Goal: Complete application form

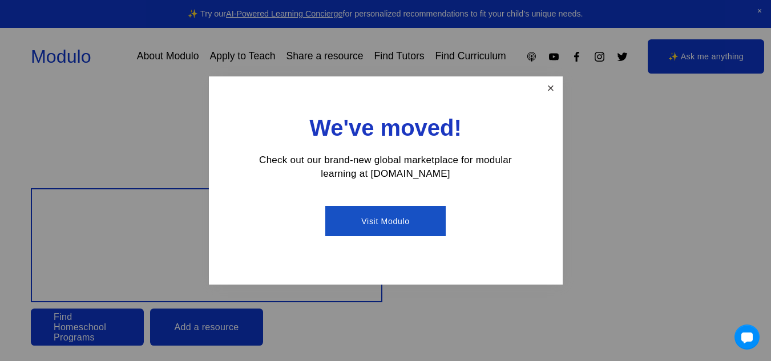
click at [555, 82] on link "Close" at bounding box center [551, 88] width 20 height 20
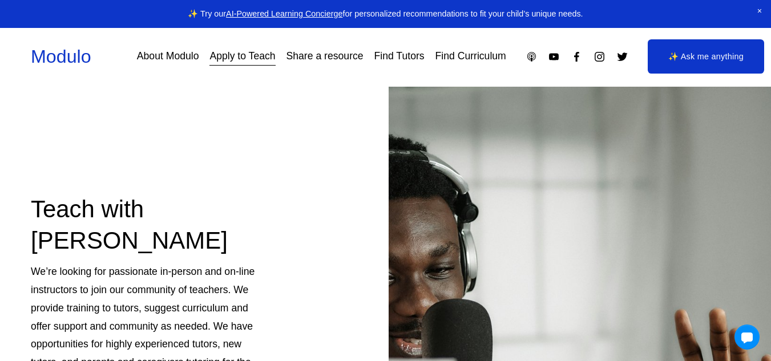
click at [246, 58] on link "Apply to Teach" at bounding box center [242, 57] width 66 height 20
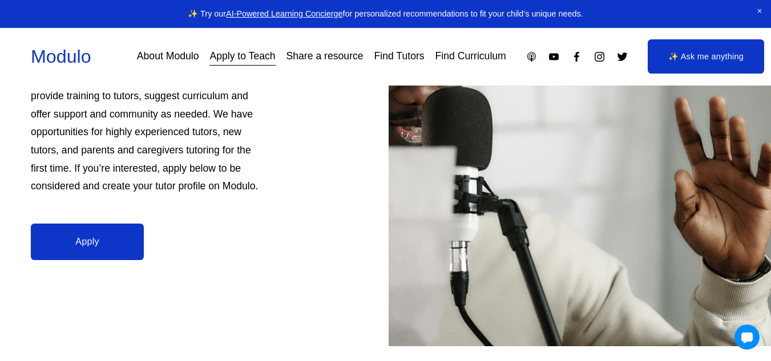
scroll to position [207, 0]
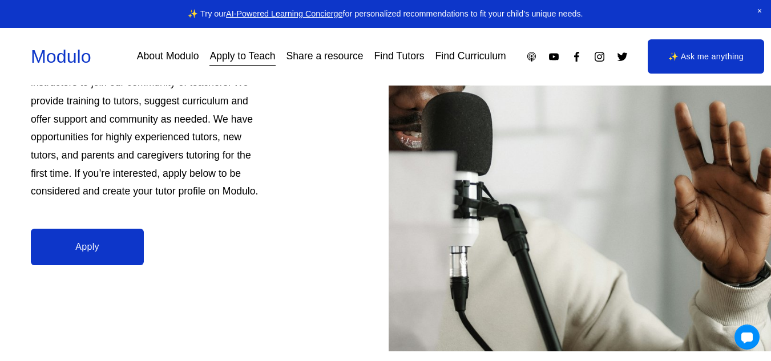
click at [139, 245] on link "Apply" at bounding box center [87, 247] width 113 height 37
